Goal: Transaction & Acquisition: Download file/media

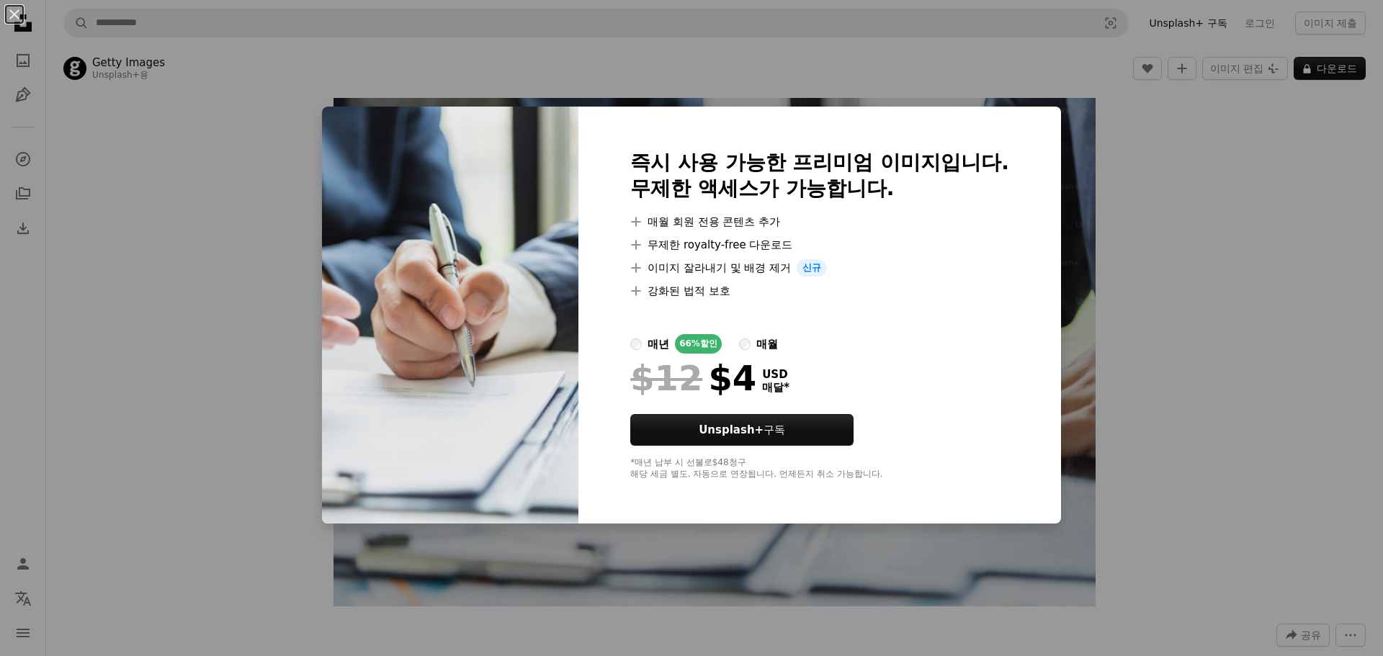
click at [1175, 223] on div "An X shape 즉시 사용 가능한 프리미엄 이미지입니다. 무제한 액세스가 가능합니다. A plus sign 매월 회원 전용 콘텐츠 추가 A…" at bounding box center [691, 328] width 1383 height 656
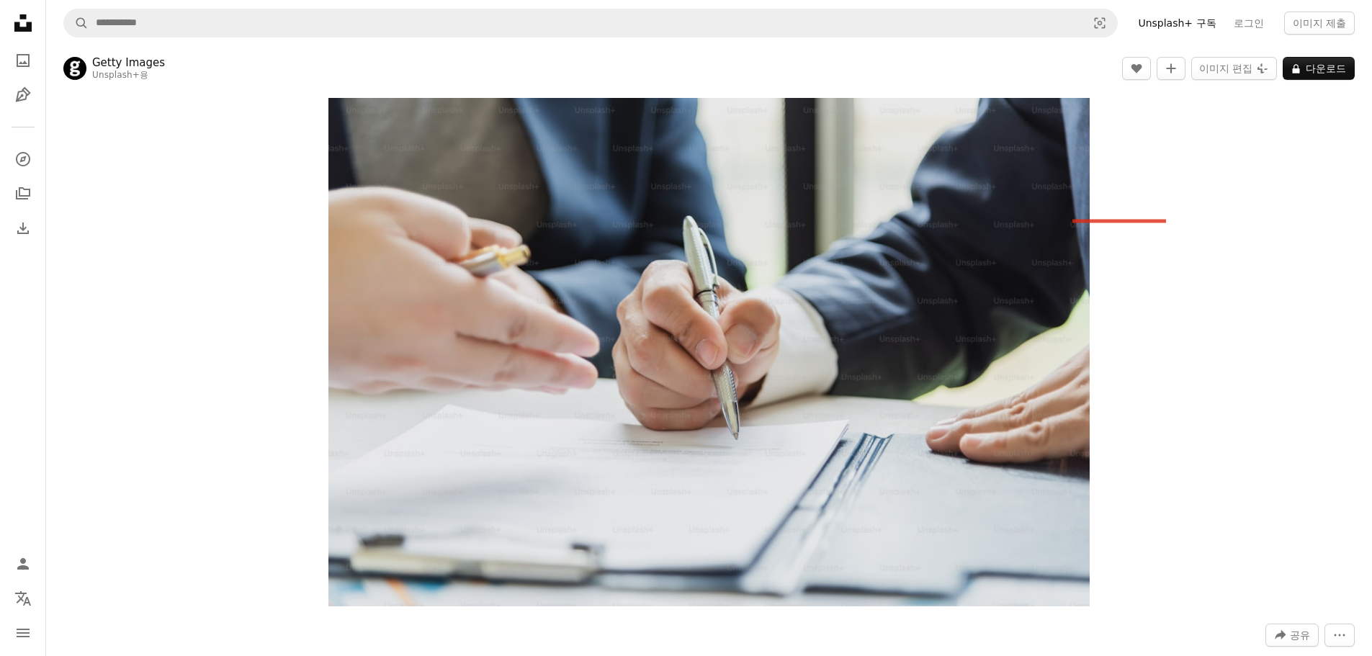
drag, startPoint x: 1166, startPoint y: 221, endPoint x: 1040, endPoint y: 222, distance: 126.0
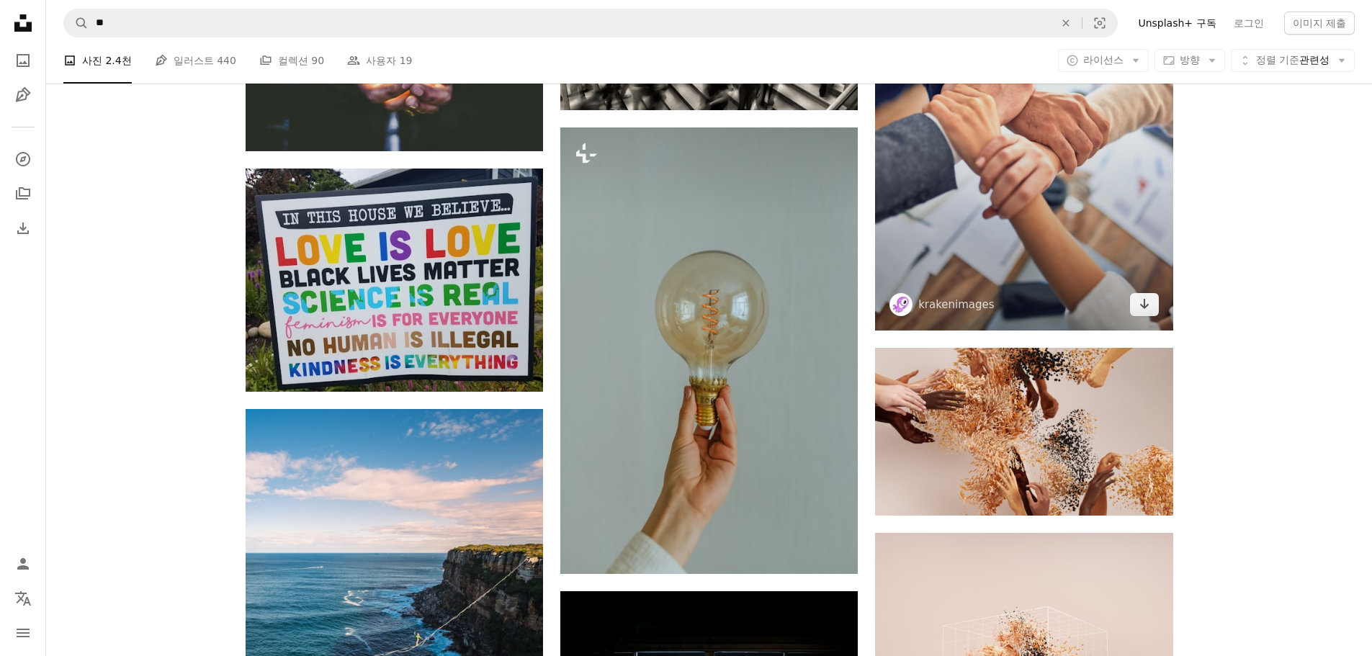
scroll to position [936, 0]
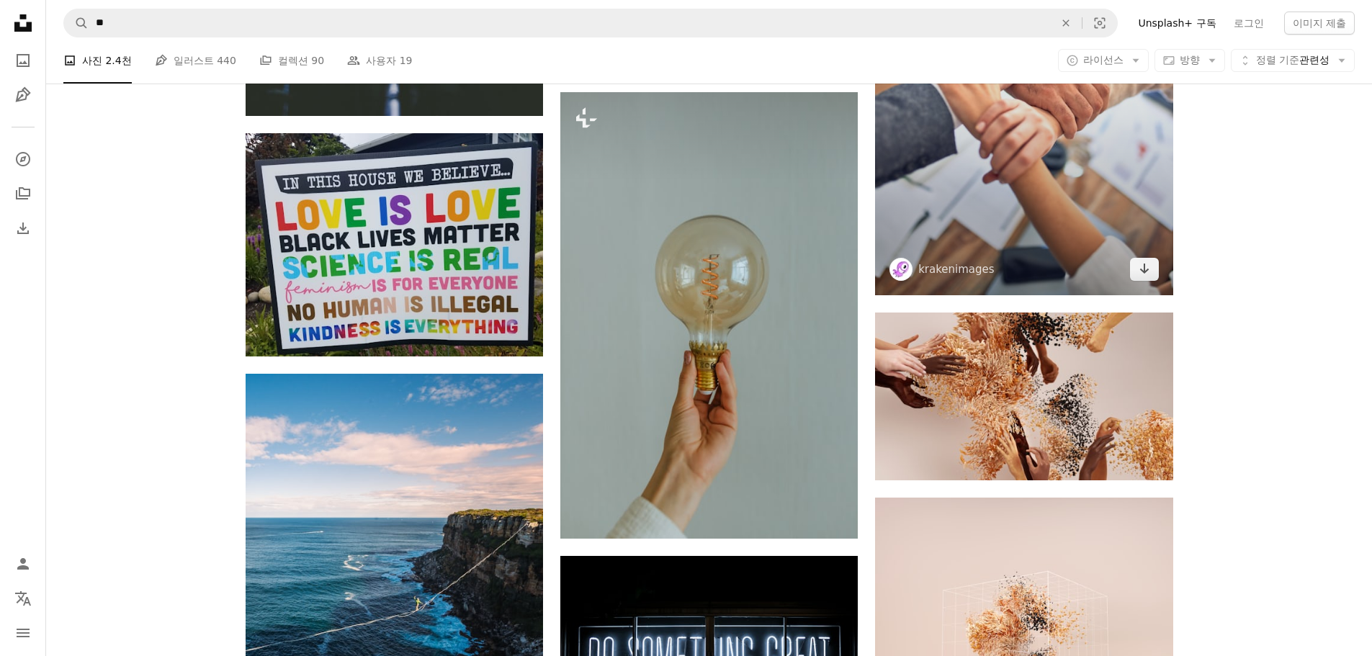
click at [991, 220] on img at bounding box center [1023, 72] width 297 height 446
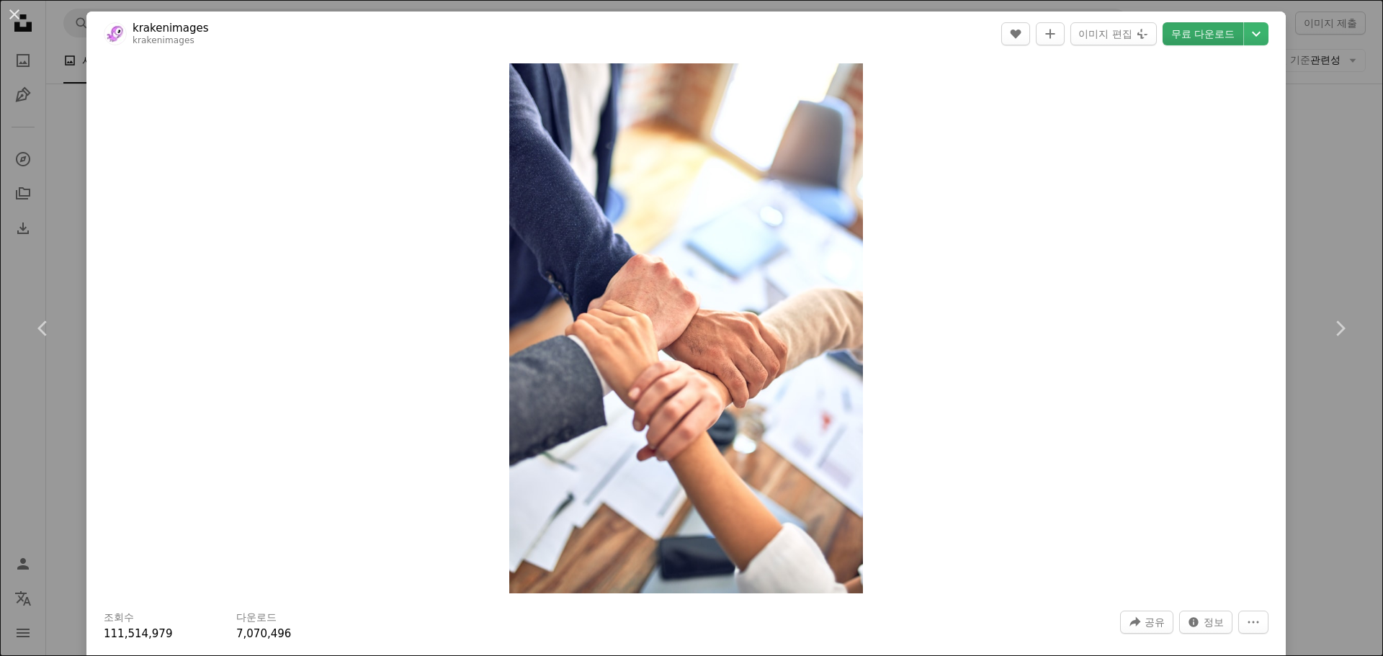
click at [1184, 35] on link "무료 다운로드" at bounding box center [1202, 33] width 81 height 23
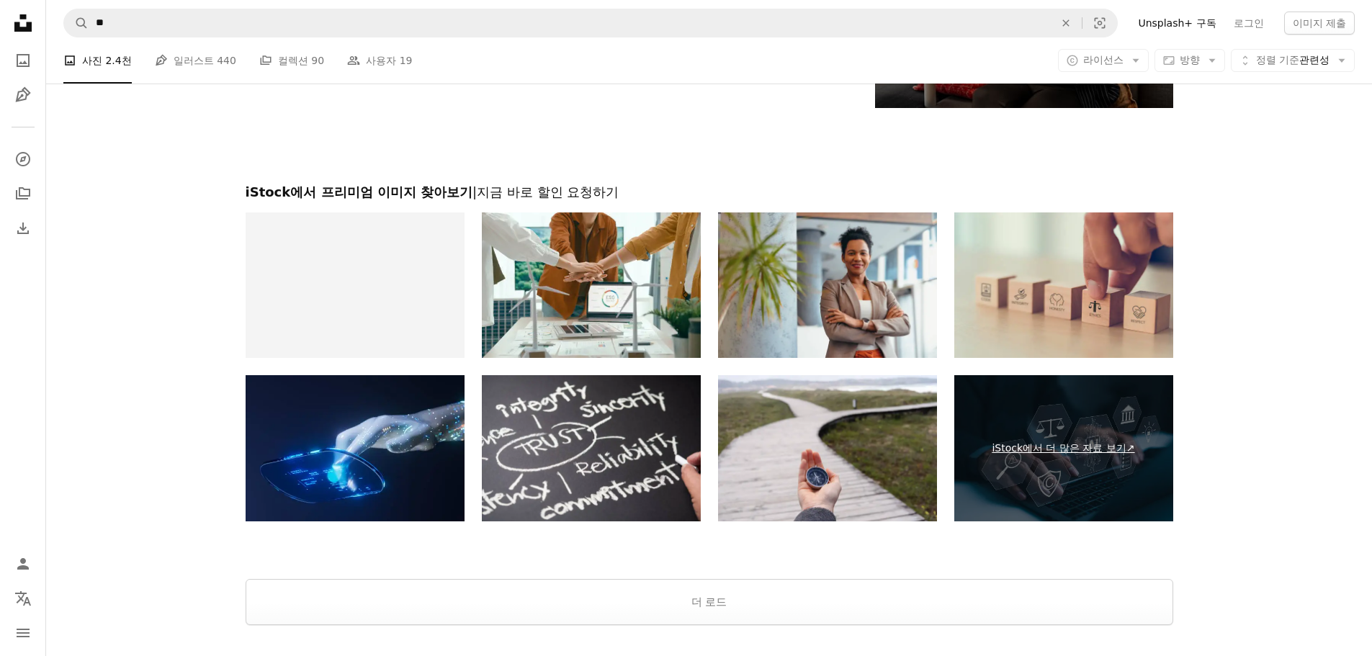
scroll to position [2430, 0]
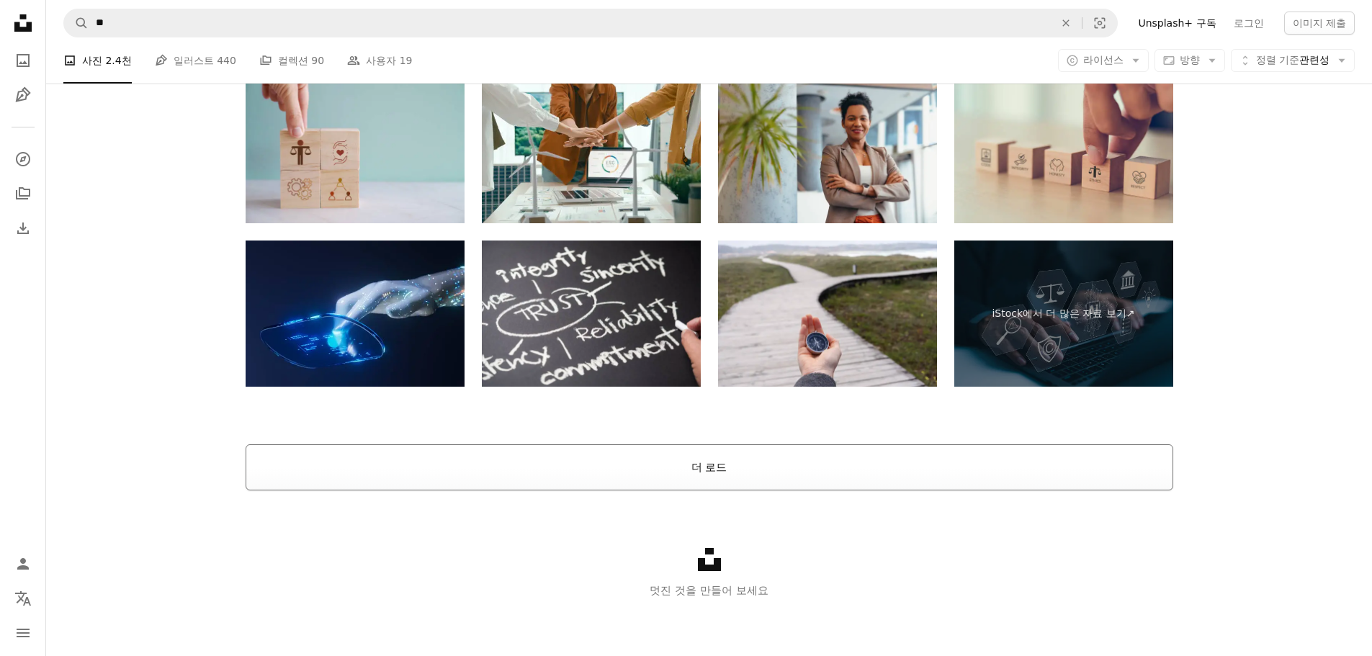
click at [694, 464] on button "더 로드" at bounding box center [710, 467] width 928 height 46
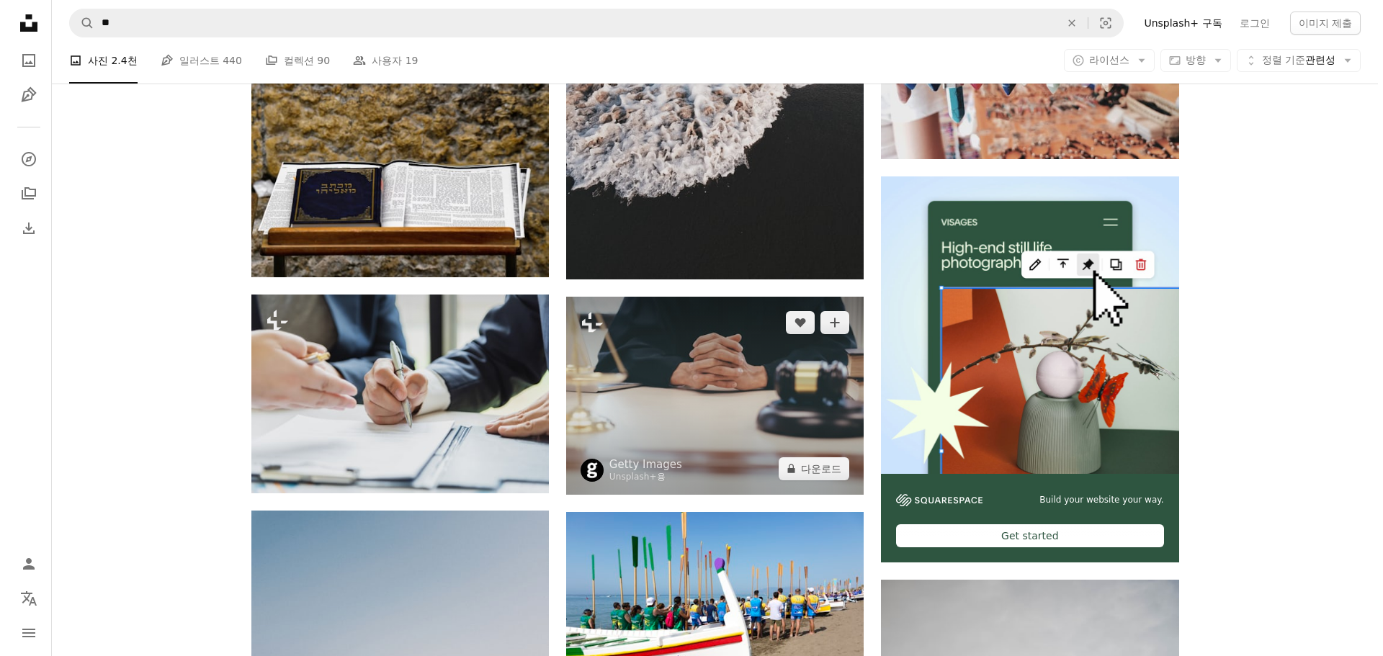
scroll to position [5166, 0]
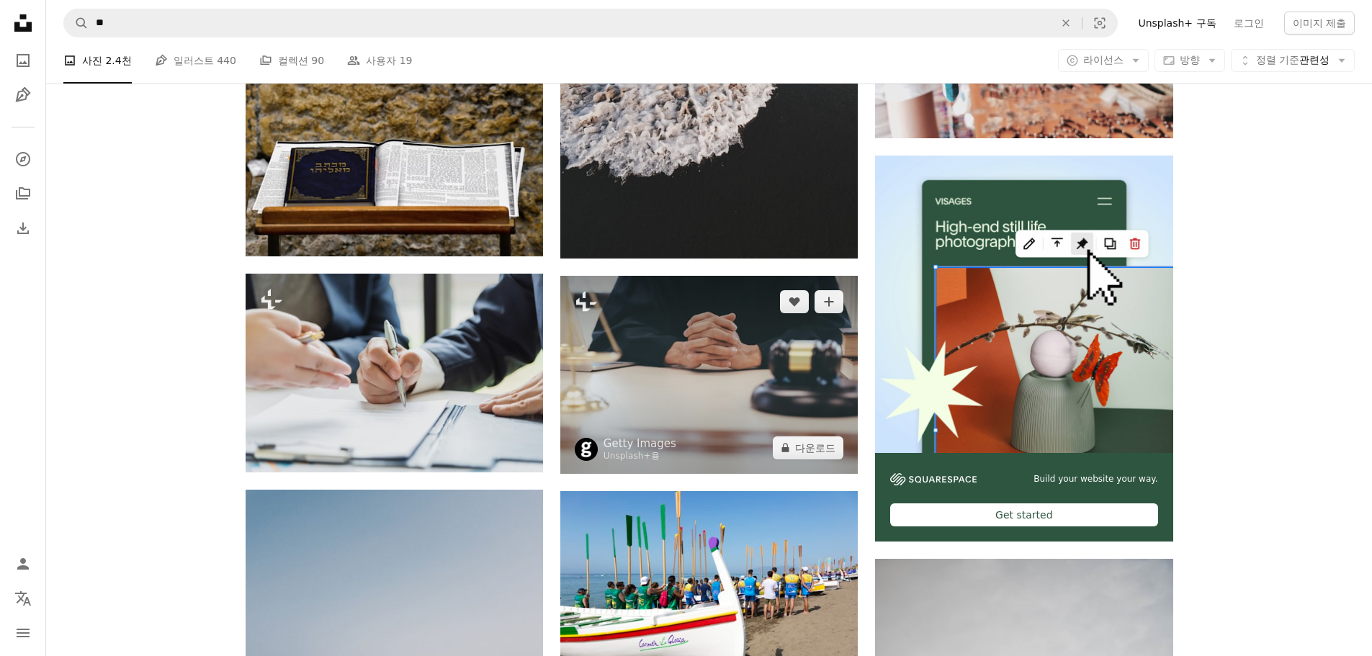
click at [753, 380] on img at bounding box center [708, 375] width 297 height 198
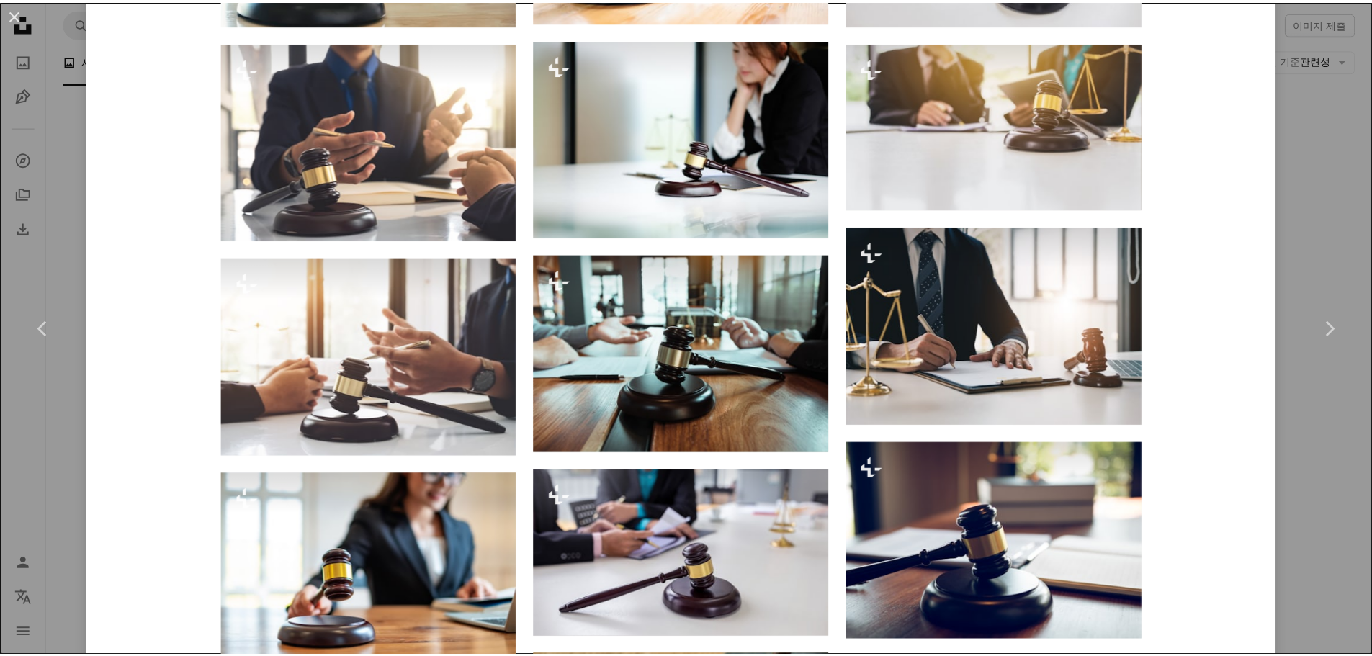
scroll to position [1440, 0]
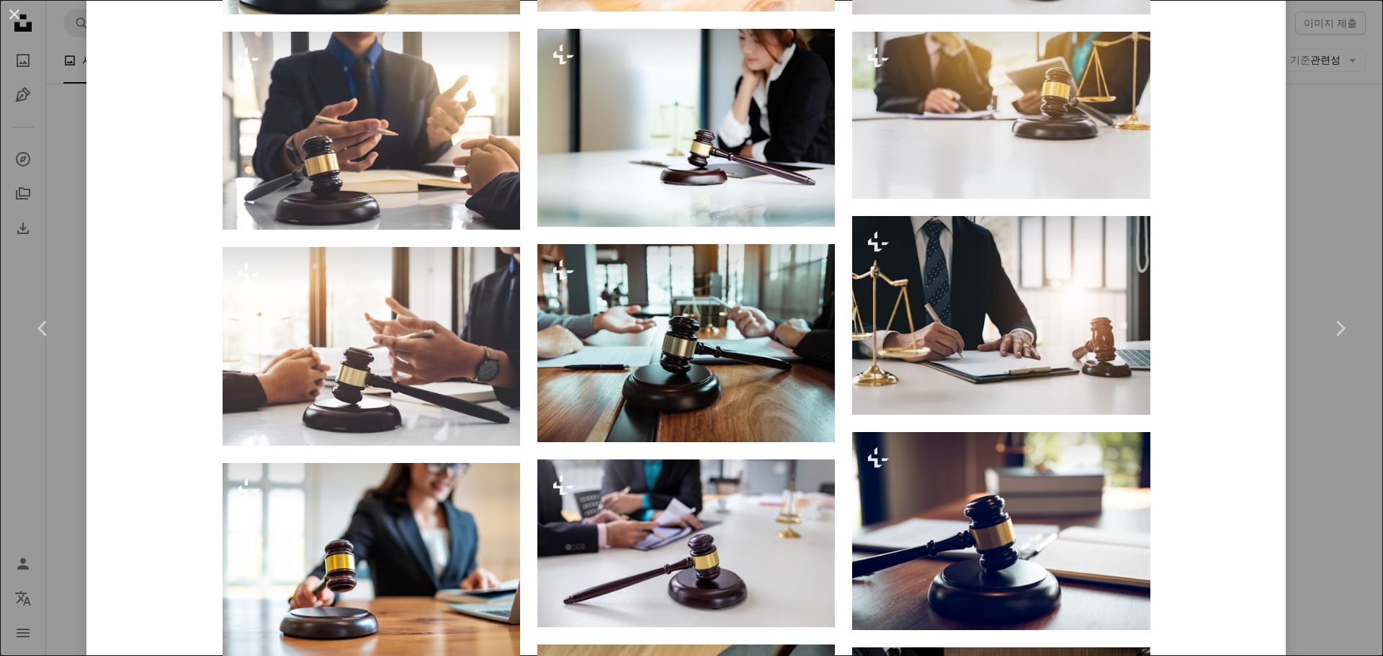
drag, startPoint x: 1280, startPoint y: 333, endPoint x: 1204, endPoint y: 333, distance: 75.6
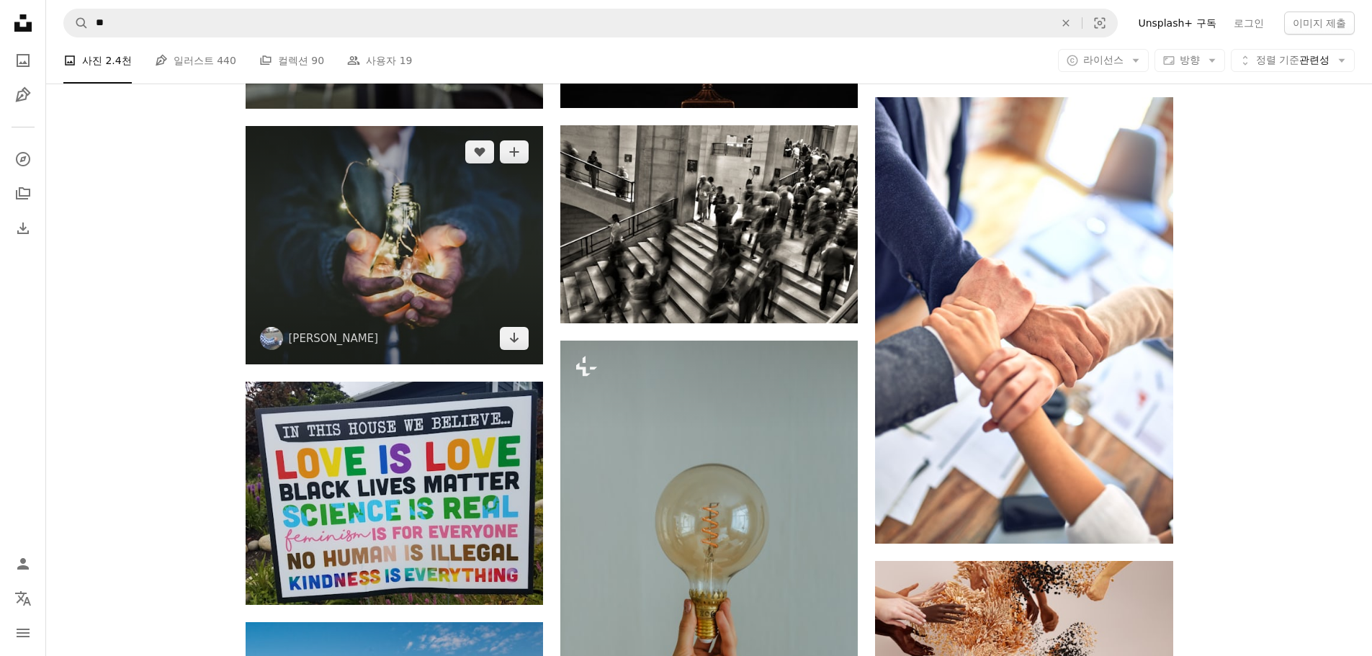
scroll to position [864, 0]
